Goal: Information Seeking & Learning: Learn about a topic

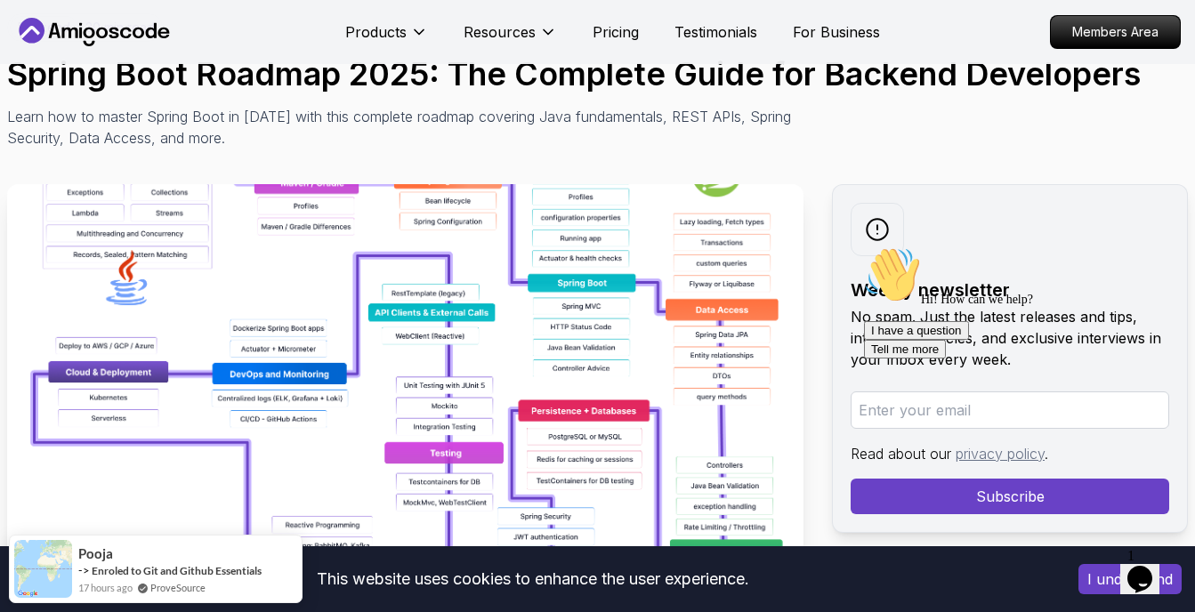
scroll to position [145, 0]
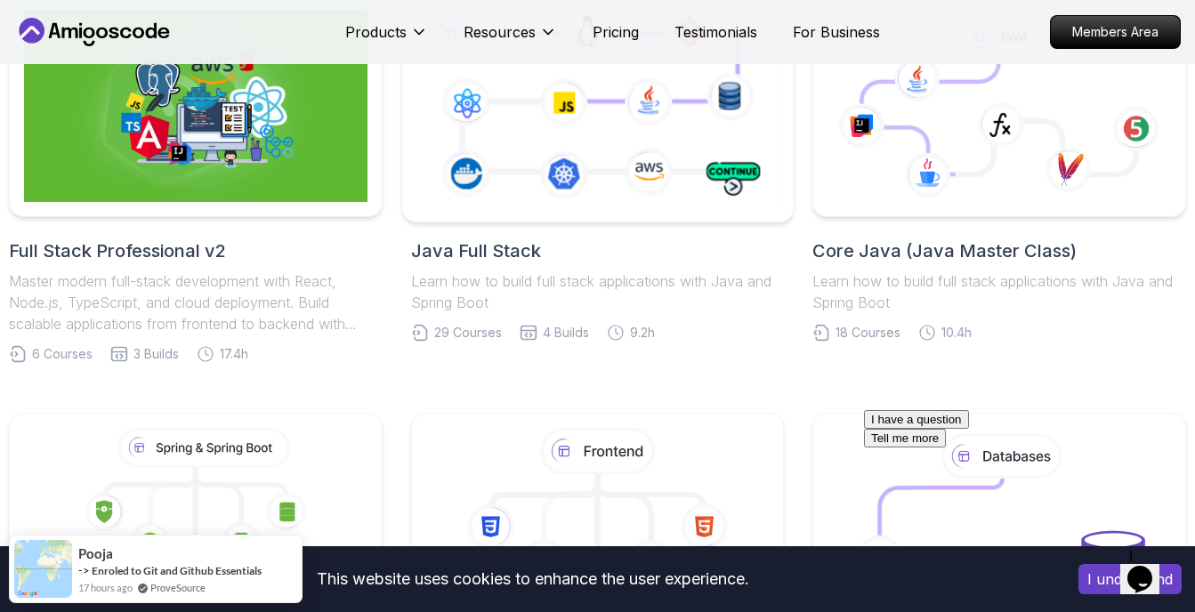
click at [627, 175] on icon at bounding box center [597, 106] width 368 height 205
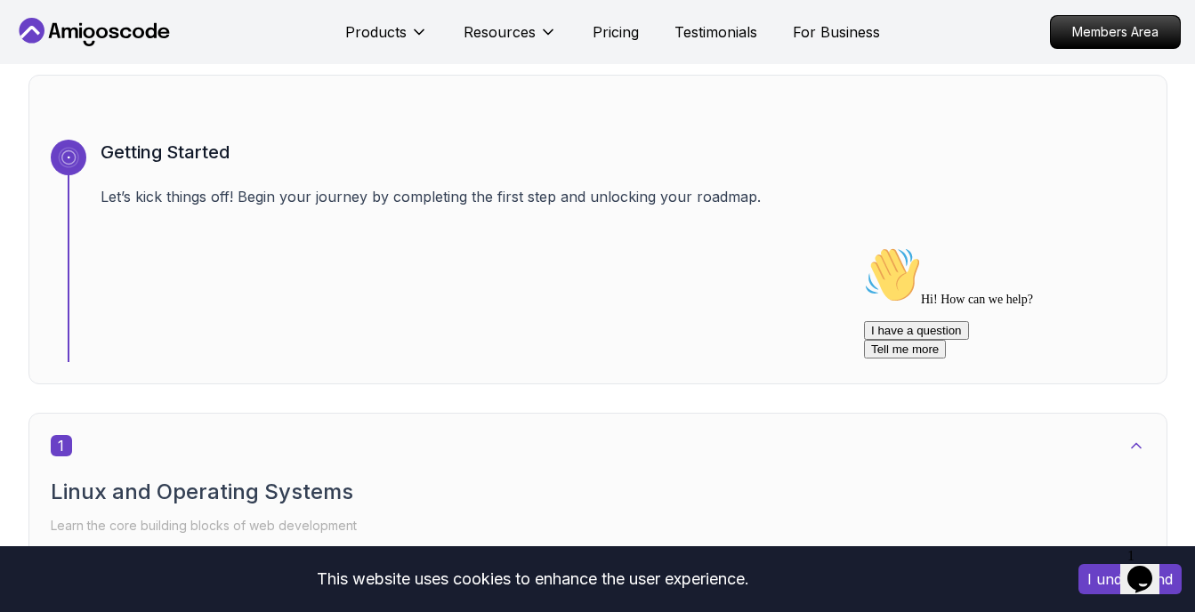
scroll to position [713, 0]
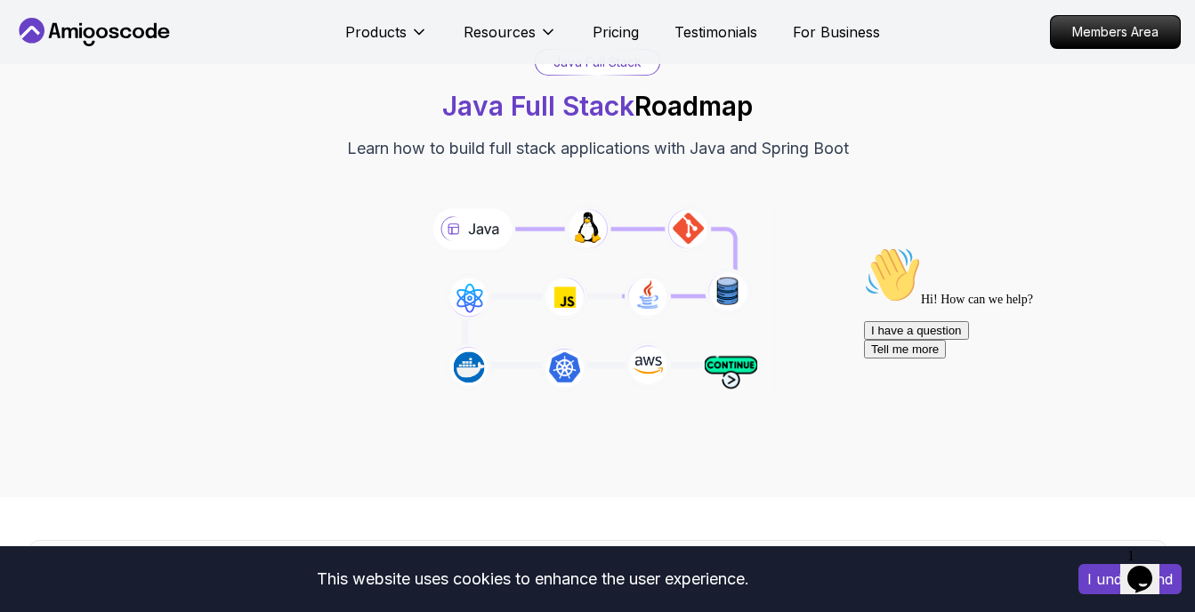
scroll to position [0, 0]
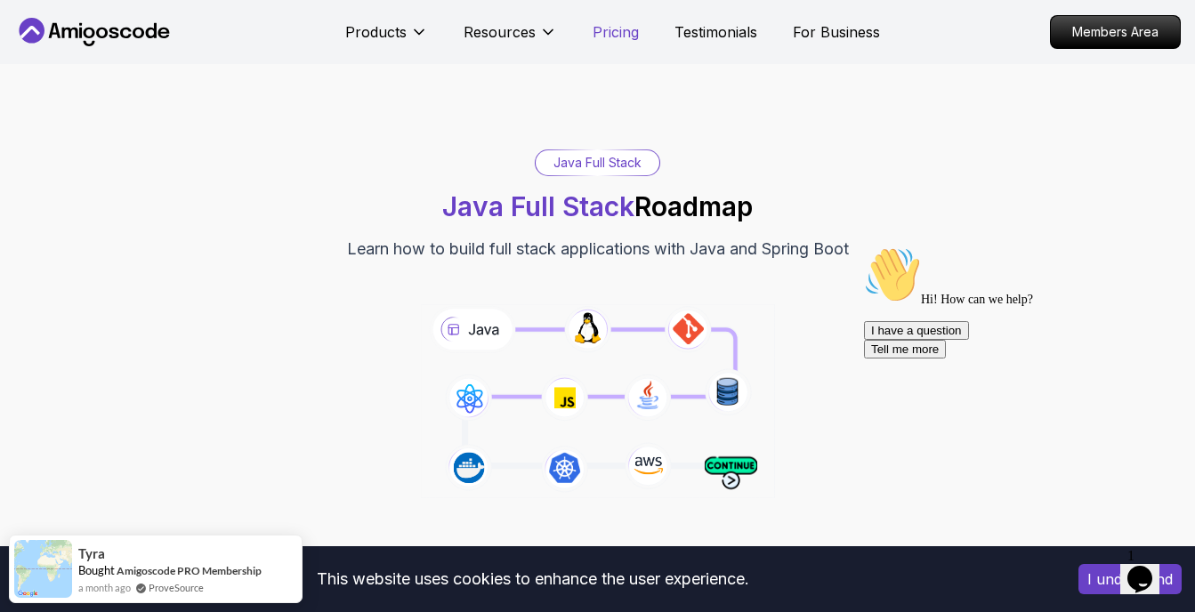
click at [602, 41] on p "Pricing" at bounding box center [616, 31] width 46 height 21
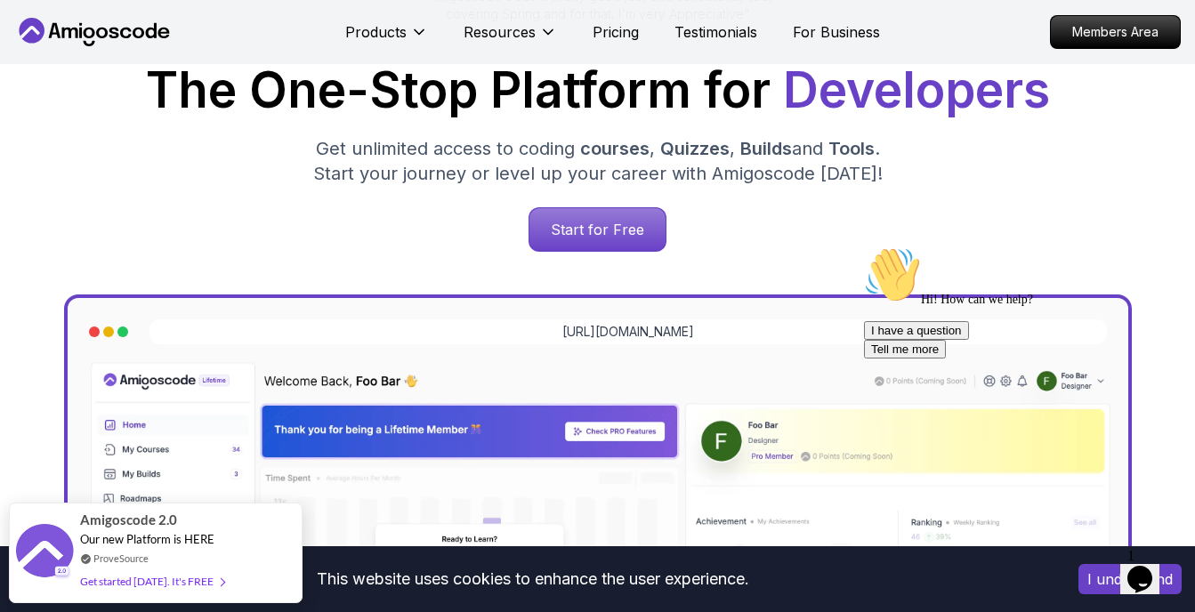
scroll to position [768, 0]
